Goal: Find specific page/section: Find specific page/section

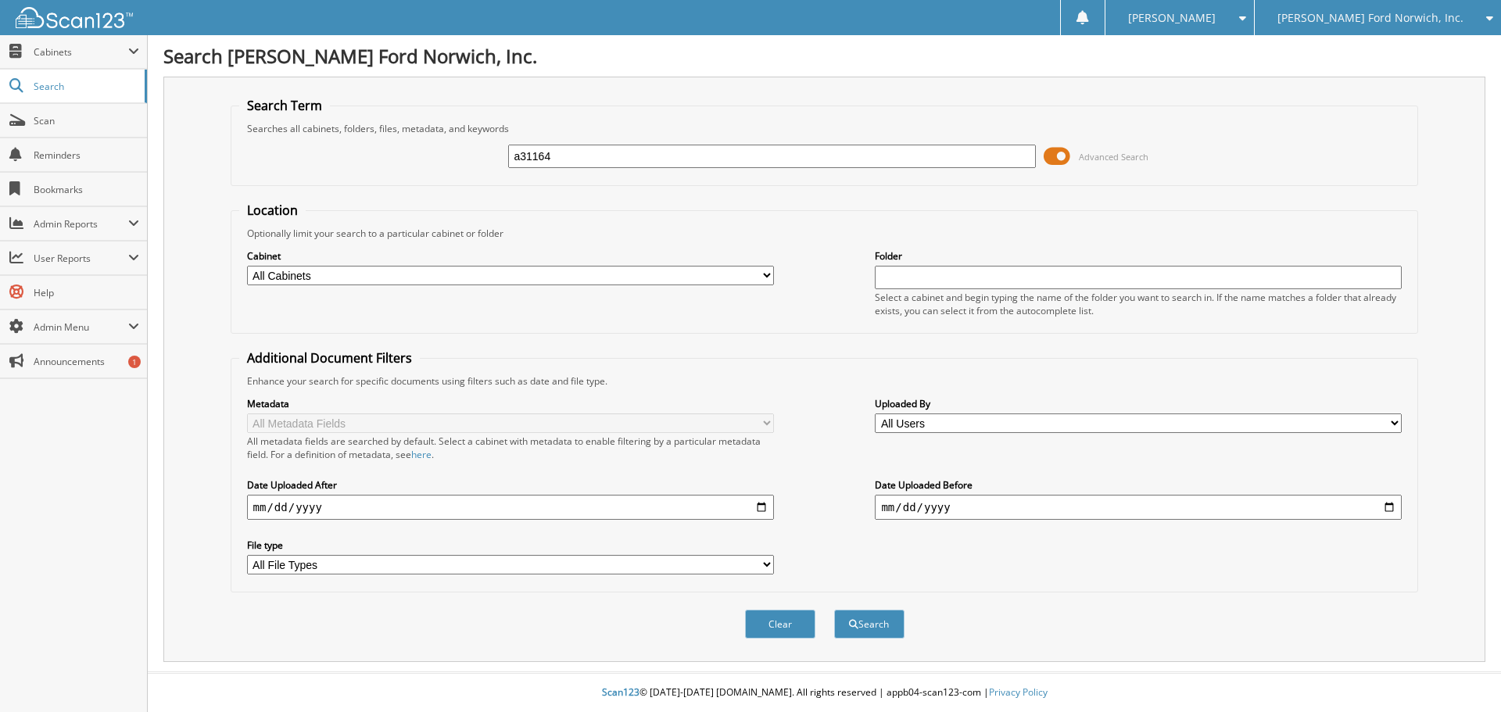
type input "a31164"
click at [834, 610] on button "Search" at bounding box center [869, 624] width 70 height 29
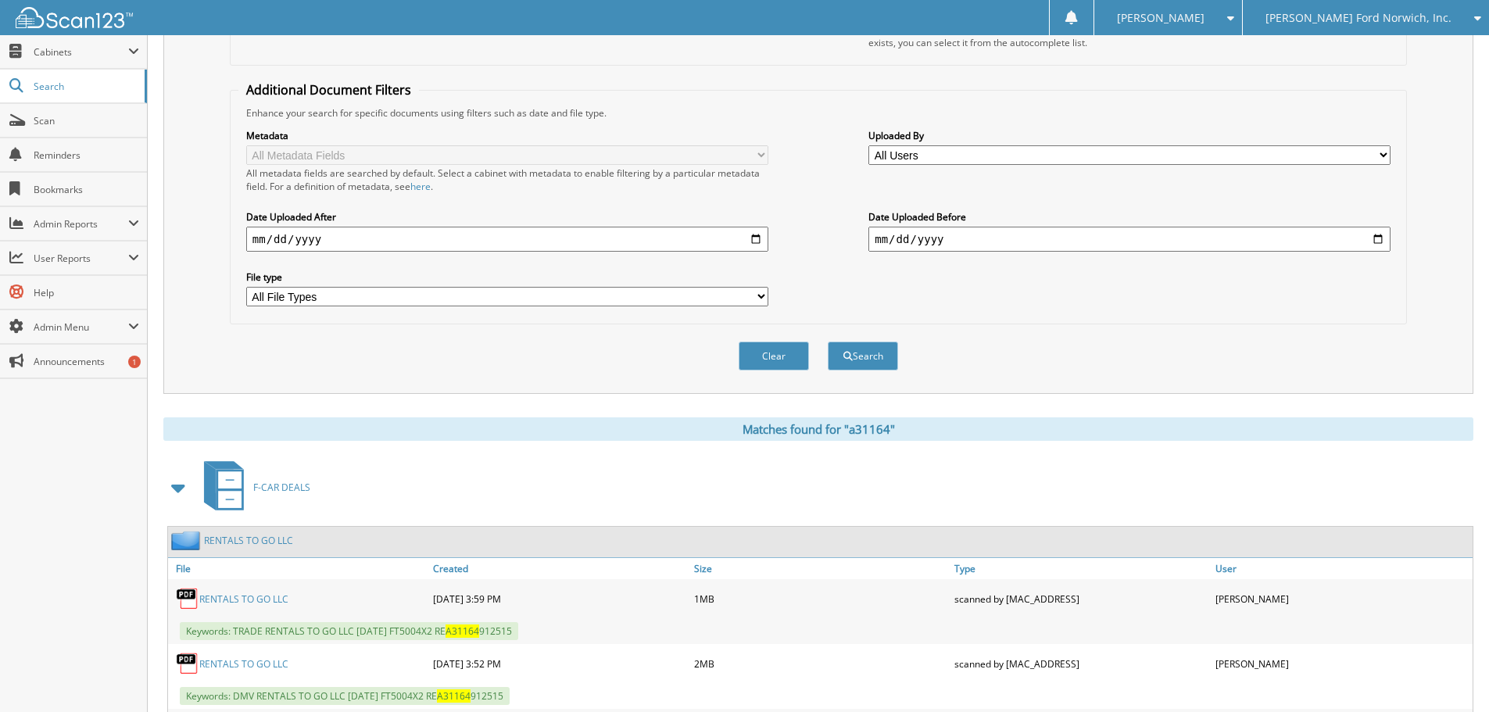
scroll to position [625, 0]
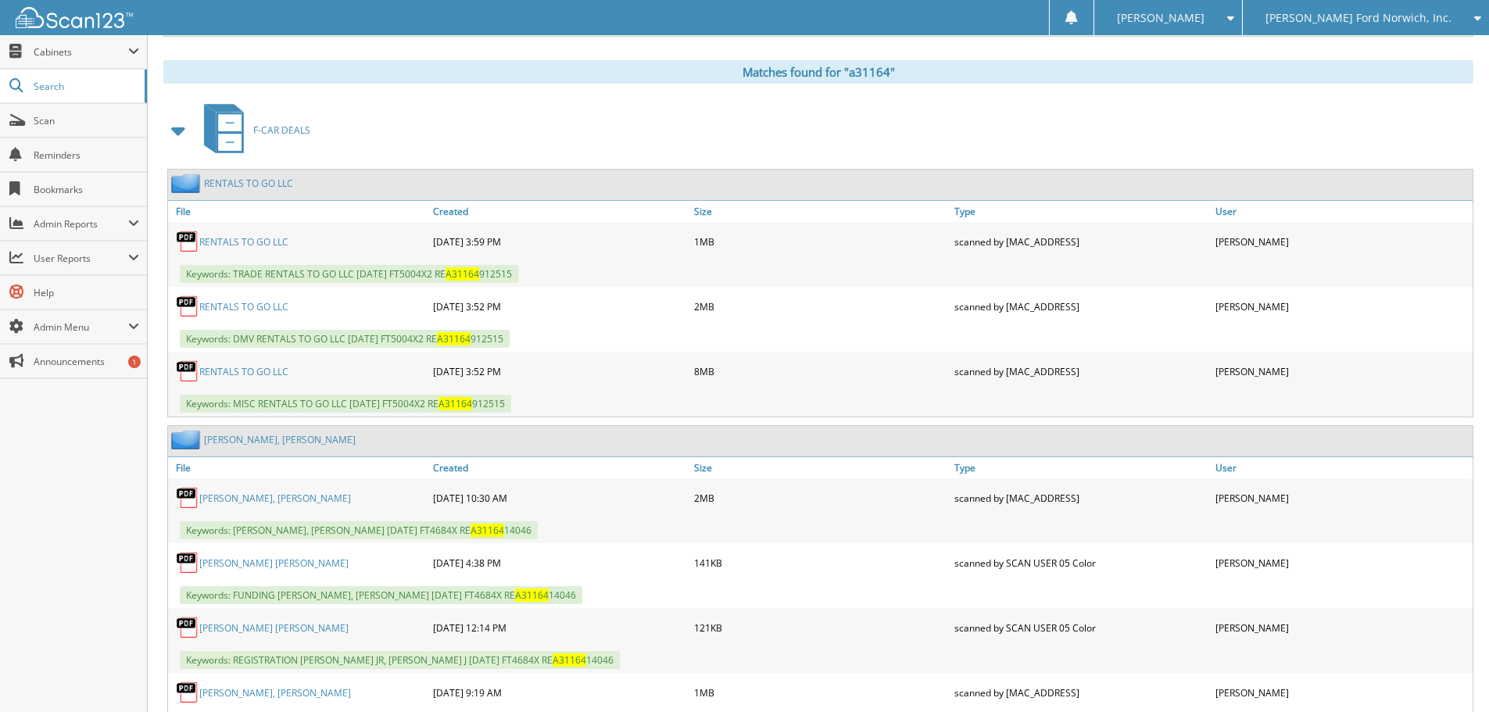
click at [252, 242] on link "RENTALS TO GO LLC" at bounding box center [243, 241] width 89 height 13
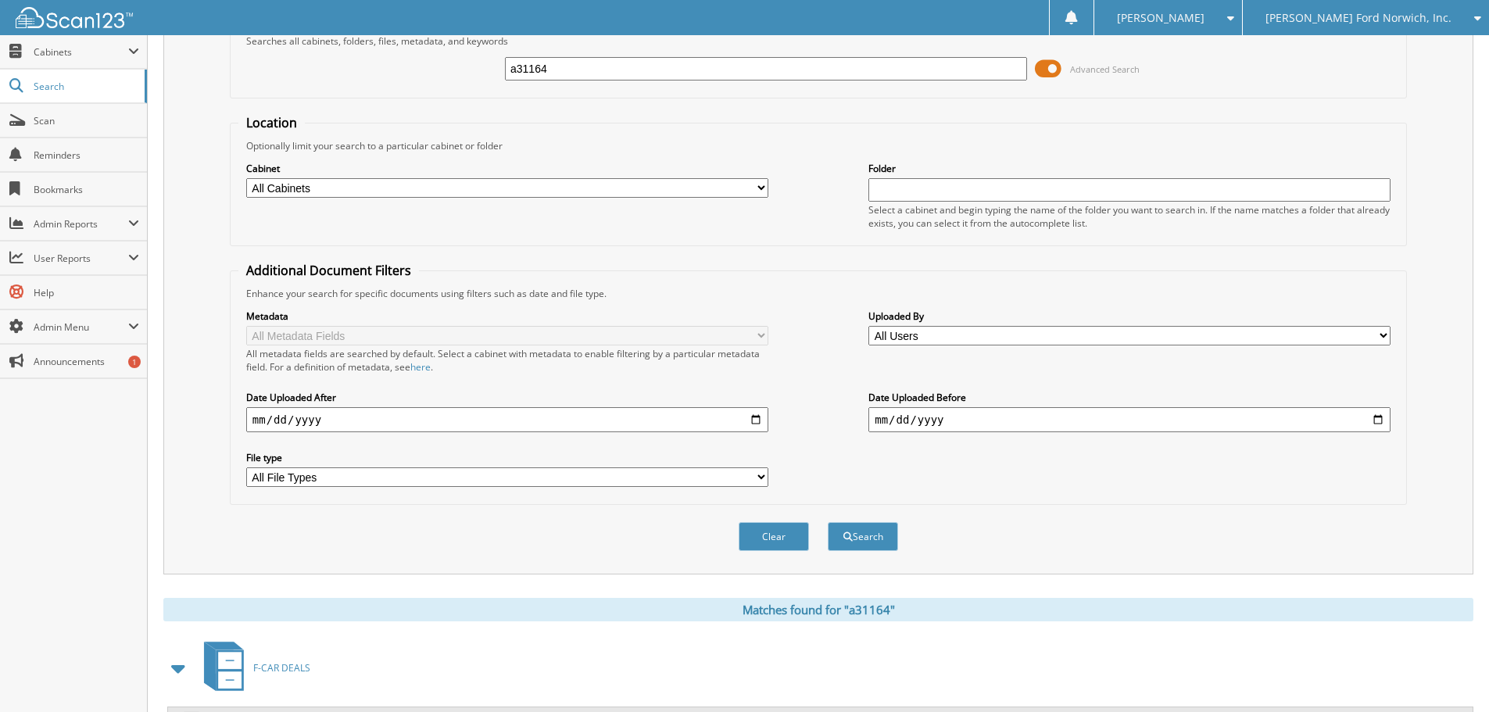
scroll to position [0, 0]
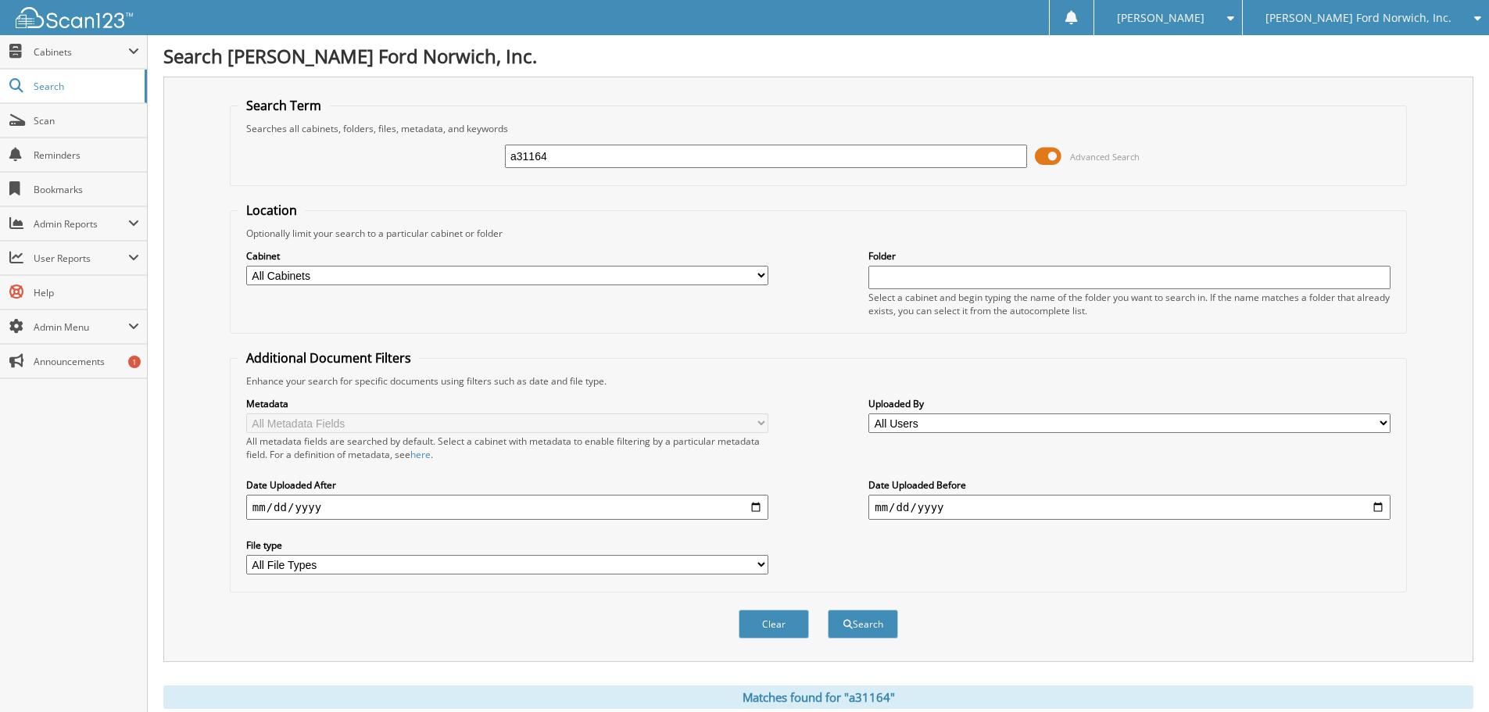
drag, startPoint x: 433, startPoint y: 152, endPoint x: 363, endPoint y: 150, distance: 69.6
click at [363, 150] on div "a31164 Advanced Search" at bounding box center [818, 156] width 1160 height 42
type input "b74985"
click at [828, 610] on button "Search" at bounding box center [863, 624] width 70 height 29
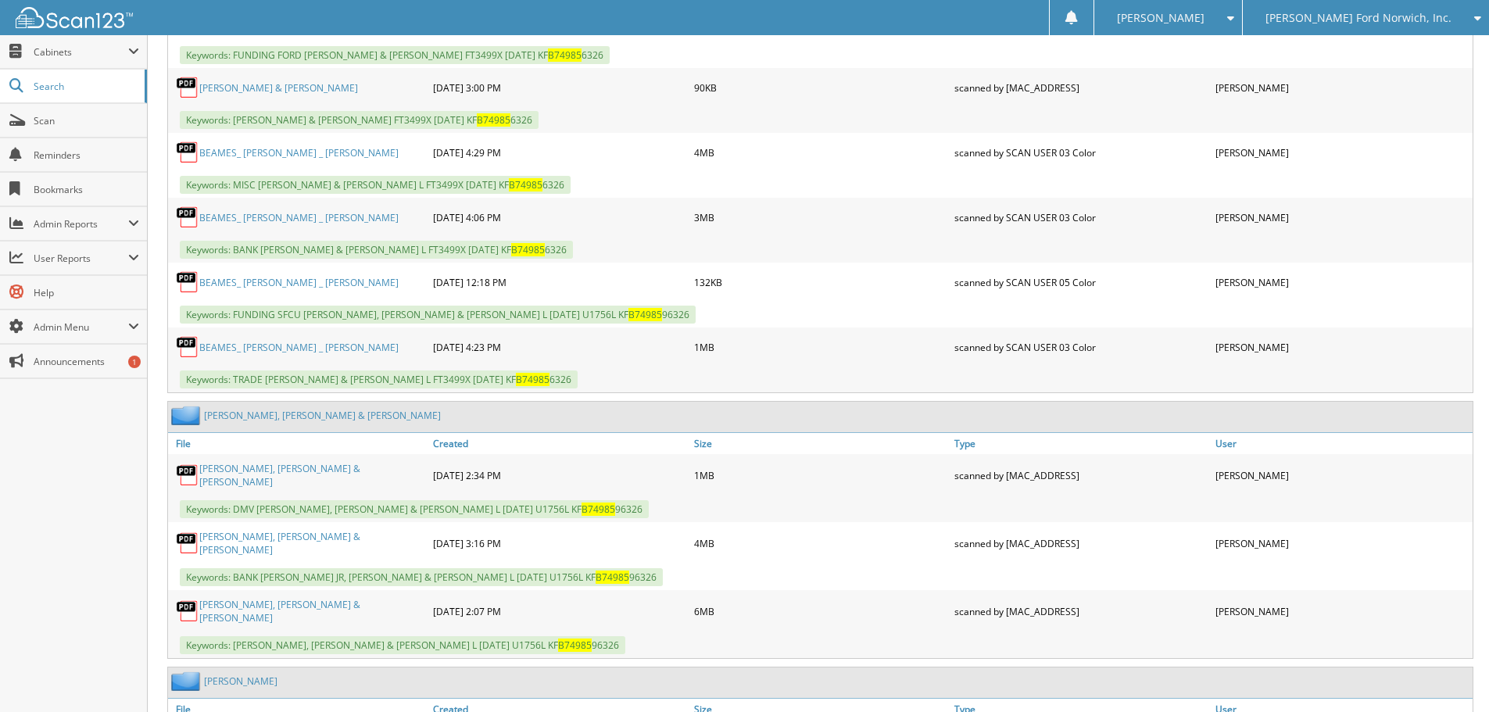
scroll to position [1277, 0]
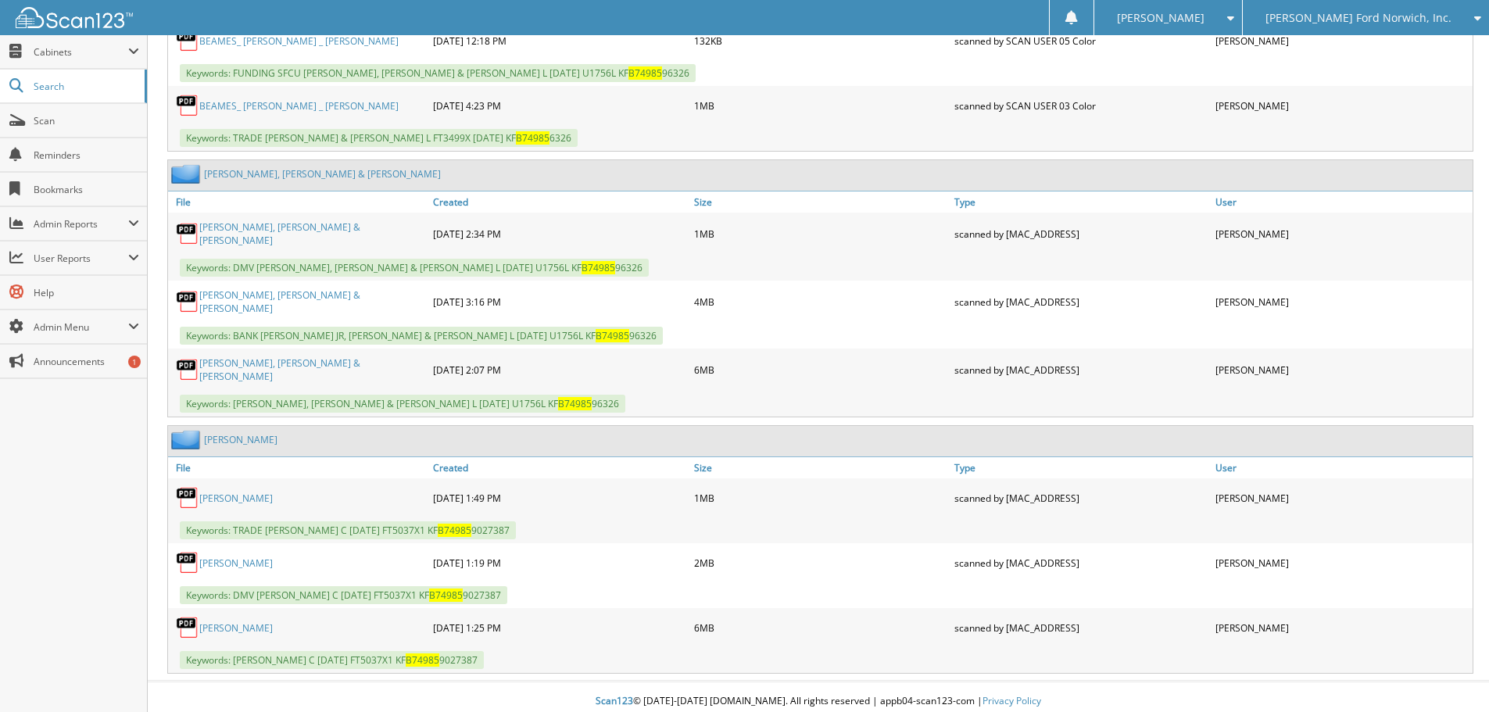
click at [250, 621] on link "[PERSON_NAME]" at bounding box center [235, 627] width 73 height 13
click at [225, 622] on link "[PERSON_NAME]" at bounding box center [235, 627] width 73 height 13
click at [836, 582] on div "Keywords: DMV [PERSON_NAME] C [DATE] FT5037X1 KF B74985 9027387" at bounding box center [820, 595] width 1305 height 26
click at [238, 621] on link "[PERSON_NAME]" at bounding box center [235, 627] width 73 height 13
